Goal: Task Accomplishment & Management: Use online tool/utility

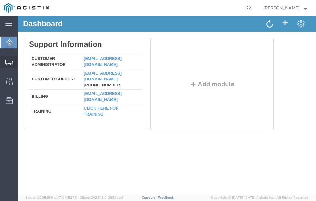
click at [0, 0] on span "Shipment Manager" at bounding box center [0, 0] width 0 height 0
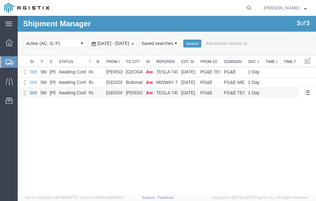
click at [33, 92] on link "56810327" at bounding box center [40, 92] width 20 height 5
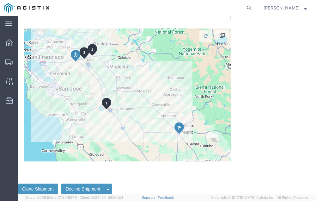
scroll to position [3146, 0]
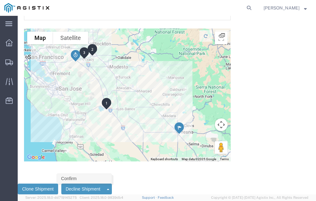
click link "Confirm"
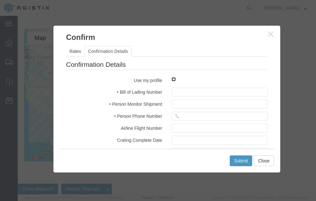
click input "checkbox"
checkbox input "true"
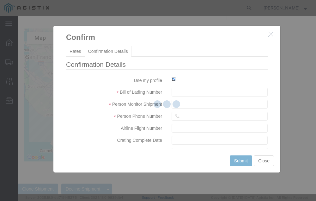
type input "Neil Coehlo"
type input "559-217-7289"
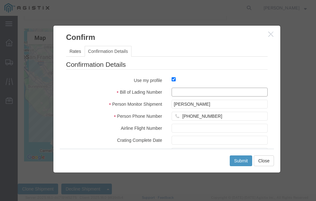
click input "text"
type input "56810327"
click button "Submit"
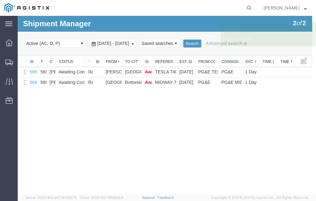
scroll to position [0, 0]
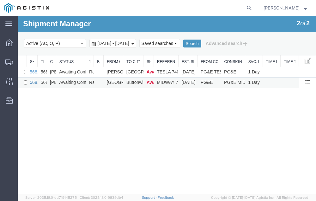
click at [32, 82] on link "56811121" at bounding box center [40, 82] width 20 height 5
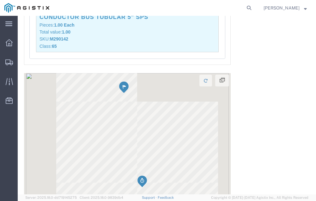
scroll to position [1335, 0]
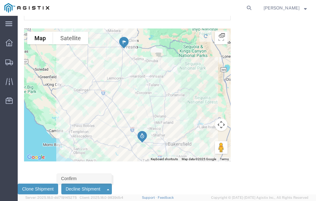
click link "Confirm"
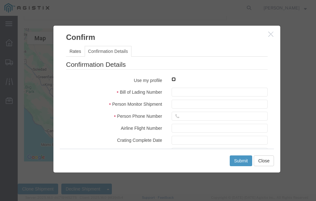
click input "checkbox"
checkbox input "true"
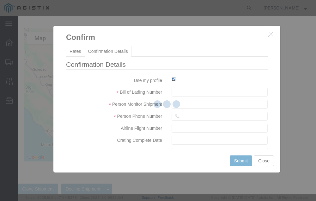
type input "Neil Coehlo"
type input "559-217-7289"
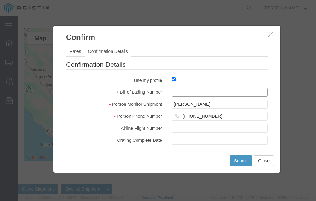
click input "text"
type input "56811121"
click button "Submit"
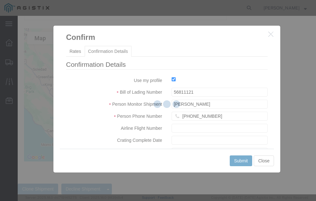
scroll to position [0, 0]
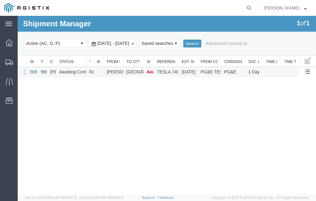
click at [33, 71] on link "56811379" at bounding box center [40, 71] width 20 height 5
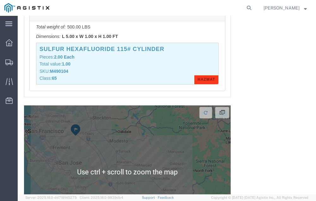
scroll to position [727, 0]
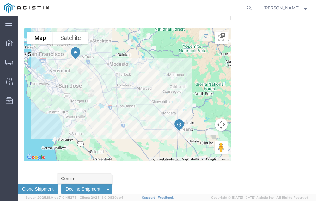
click link "Confirm"
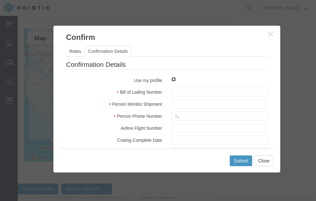
click input "checkbox"
checkbox input "true"
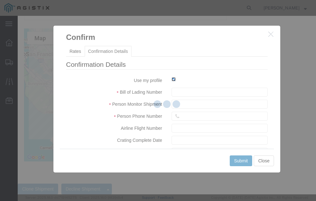
type input "Neil Coehlo"
type input "559-217-7289"
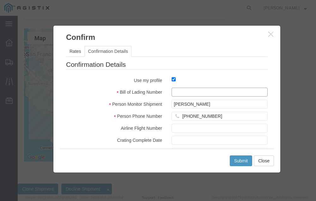
click input "text"
type input "56811379"
click button "Submit"
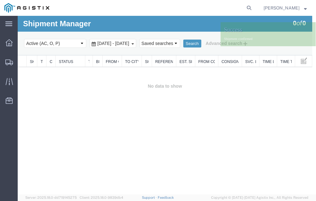
scroll to position [0, 0]
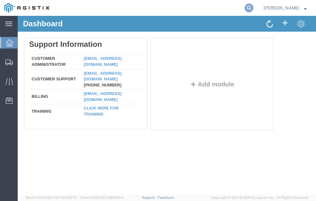
click at [254, 7] on icon at bounding box center [249, 7] width 9 height 9
type input "56793701"
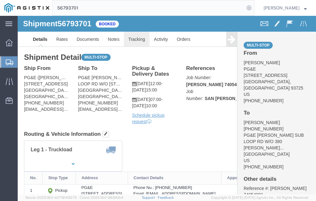
click link "Tracking"
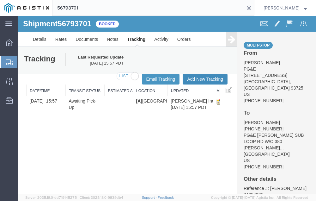
click at [199, 78] on button "Add New Tracking" at bounding box center [205, 79] width 45 height 11
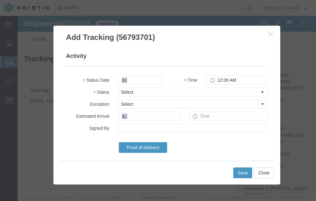
type input "09/12/2025"
type input "2:00 PM"
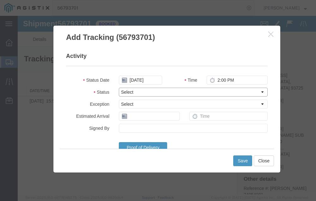
click at [143, 91] on select "Select Arrival Notice Available Arrival Notice Imported Arrive at Delivery Loca…" at bounding box center [193, 92] width 149 height 9
select select "DELIVRED"
click at [119, 88] on select "Select Arrival Notice Available Arrival Notice Imported Arrive at Delivery Loca…" at bounding box center [193, 92] width 149 height 9
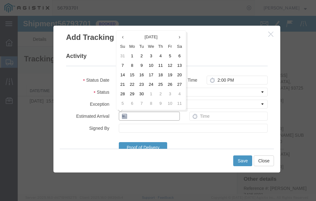
click at [135, 116] on input "text" at bounding box center [149, 116] width 61 height 9
click at [169, 66] on td "12" at bounding box center [170, 65] width 9 height 9
type input "09/12/2025"
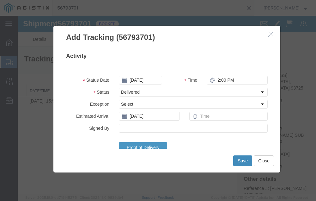
click at [242, 160] on button "Save" at bounding box center [243, 160] width 19 height 11
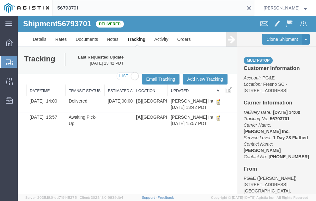
click at [94, 7] on input "56793701" at bounding box center [149, 7] width 192 height 15
type input "56783837"
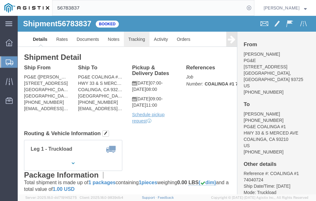
click link "Tracking"
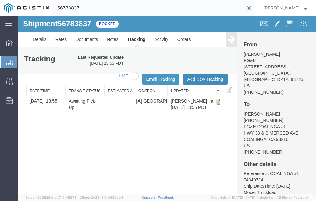
click at [199, 77] on button "Add New Tracking" at bounding box center [205, 79] width 45 height 11
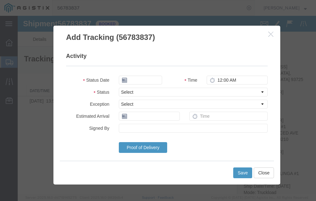
type input "09/12/2025"
type input "2:00 PM"
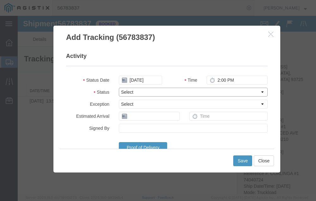
click at [145, 91] on select "Select Arrival Notice Available Arrival Notice Imported Arrive at Delivery Loca…" at bounding box center [193, 92] width 149 height 9
select select "DELIVRED"
click at [119, 88] on select "Select Arrival Notice Available Arrival Notice Imported Arrive at Delivery Loca…" at bounding box center [193, 92] width 149 height 9
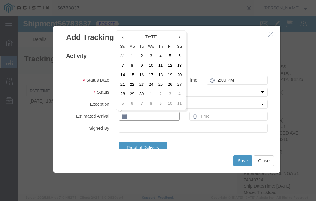
click at [141, 116] on input "text" at bounding box center [149, 116] width 61 height 9
click at [169, 63] on td "12" at bounding box center [170, 65] width 9 height 9
type input "09/12/2025"
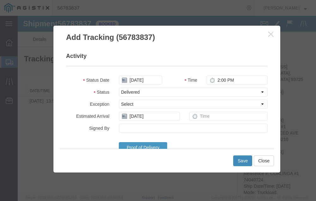
click at [240, 159] on button "Save" at bounding box center [243, 160] width 19 height 11
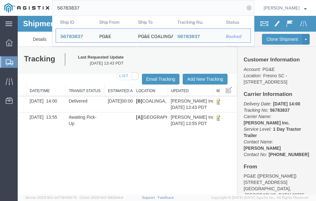
click at [94, 7] on input "56783837" at bounding box center [149, 7] width 192 height 15
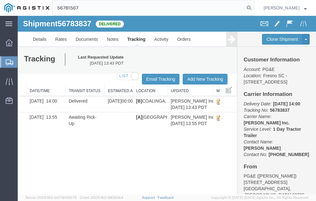
type input "56781567"
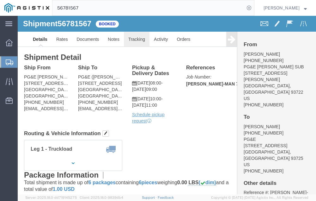
click link "Tracking"
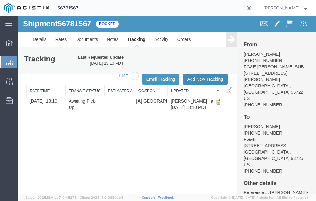
click at [197, 76] on button "Add New Tracking" at bounding box center [205, 79] width 45 height 11
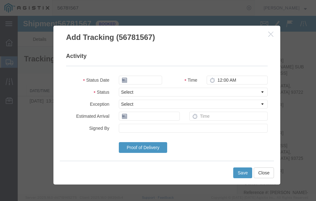
type input "09/12/2025"
type input "2:00 PM"
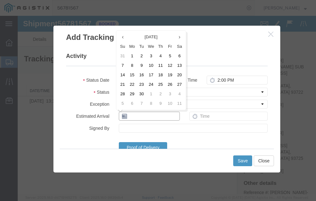
click at [152, 118] on input "text" at bounding box center [149, 116] width 61 height 9
click at [170, 65] on td "12" at bounding box center [170, 65] width 9 height 9
type input "09/12/2025"
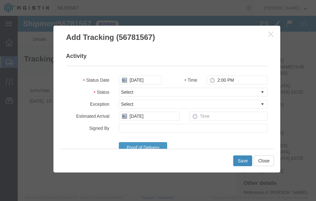
click at [242, 158] on button "Save" at bounding box center [243, 160] width 19 height 11
click at [147, 90] on select "Select Arrival Notice Available Arrival Notice Imported Arrive at Delivery Loca…" at bounding box center [193, 92] width 149 height 9
select select "DELIVRED"
click at [119, 88] on select "Select Arrival Notice Available Arrival Notice Imported Arrive at Delivery Loca…" at bounding box center [193, 92] width 149 height 9
click at [243, 161] on button "Save" at bounding box center [243, 160] width 19 height 11
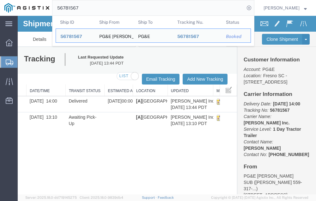
click at [91, 8] on input "56781567" at bounding box center [149, 7] width 192 height 15
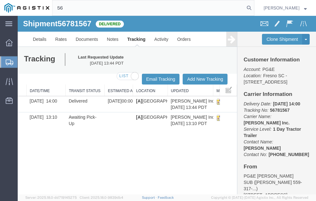
type input "5"
